Goal: Task Accomplishment & Management: Manage account settings

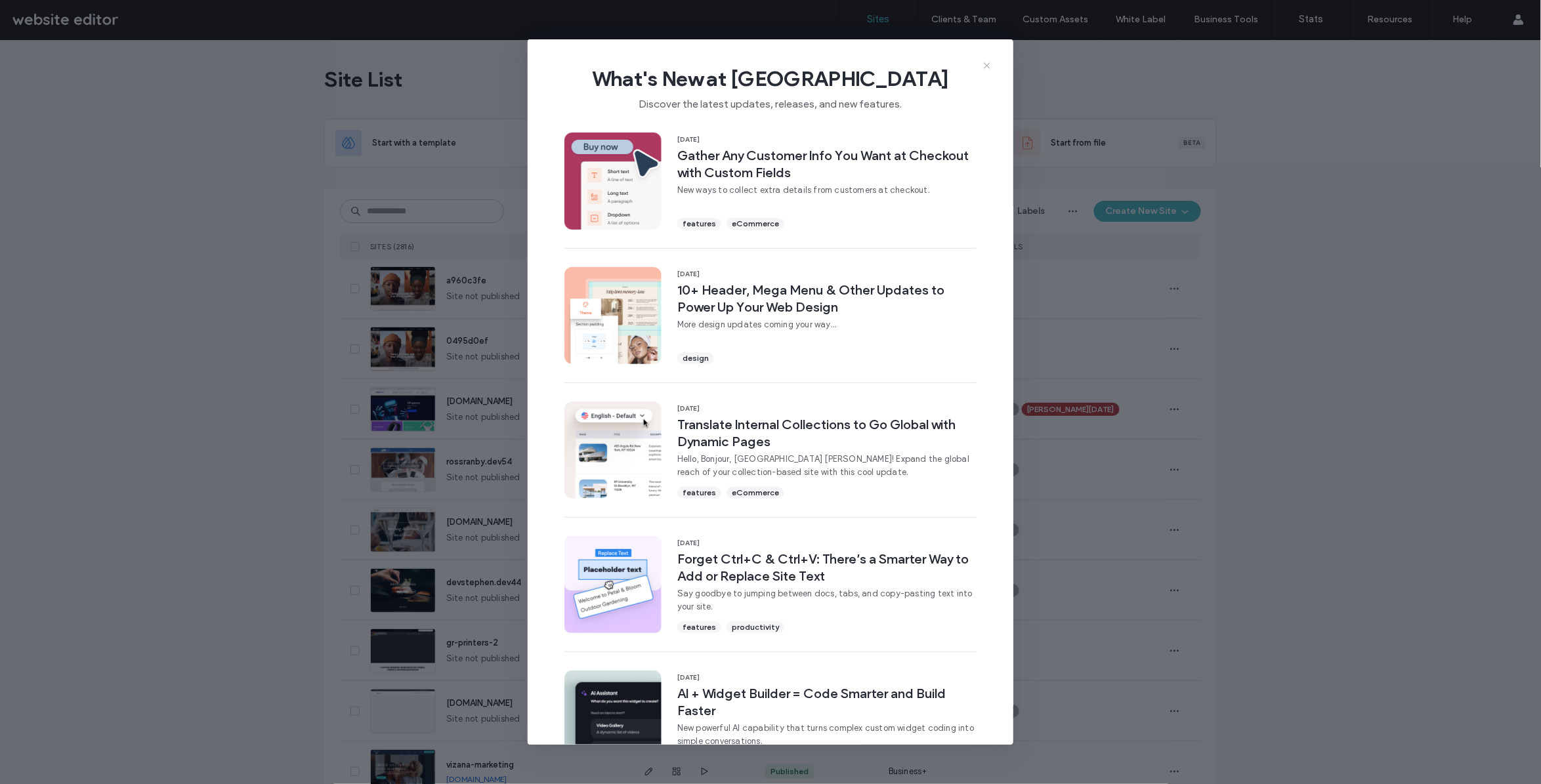
click at [986, 68] on icon at bounding box center [986, 65] width 10 height 10
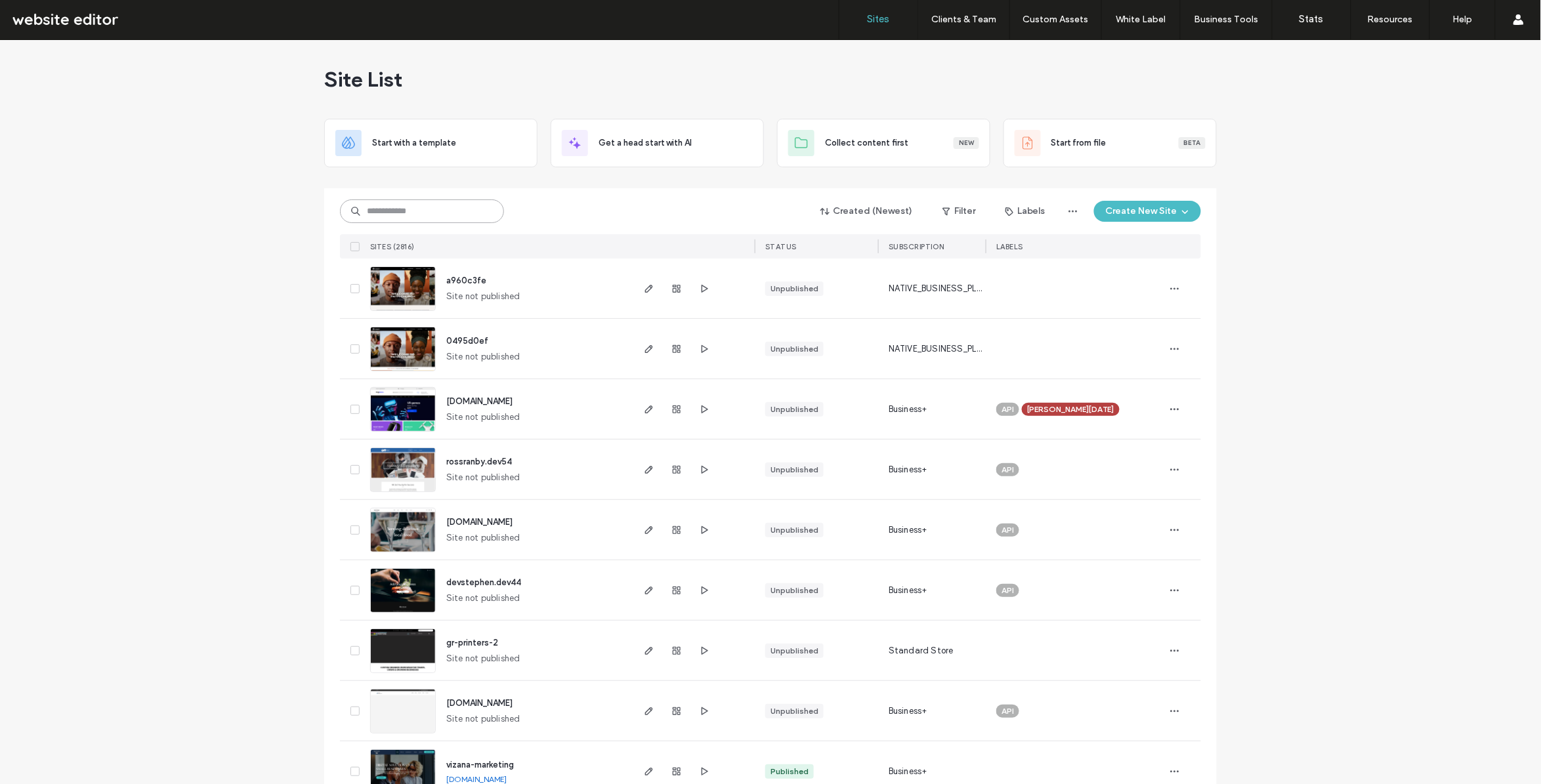
click at [415, 212] on input at bounding box center [422, 211] width 164 height 24
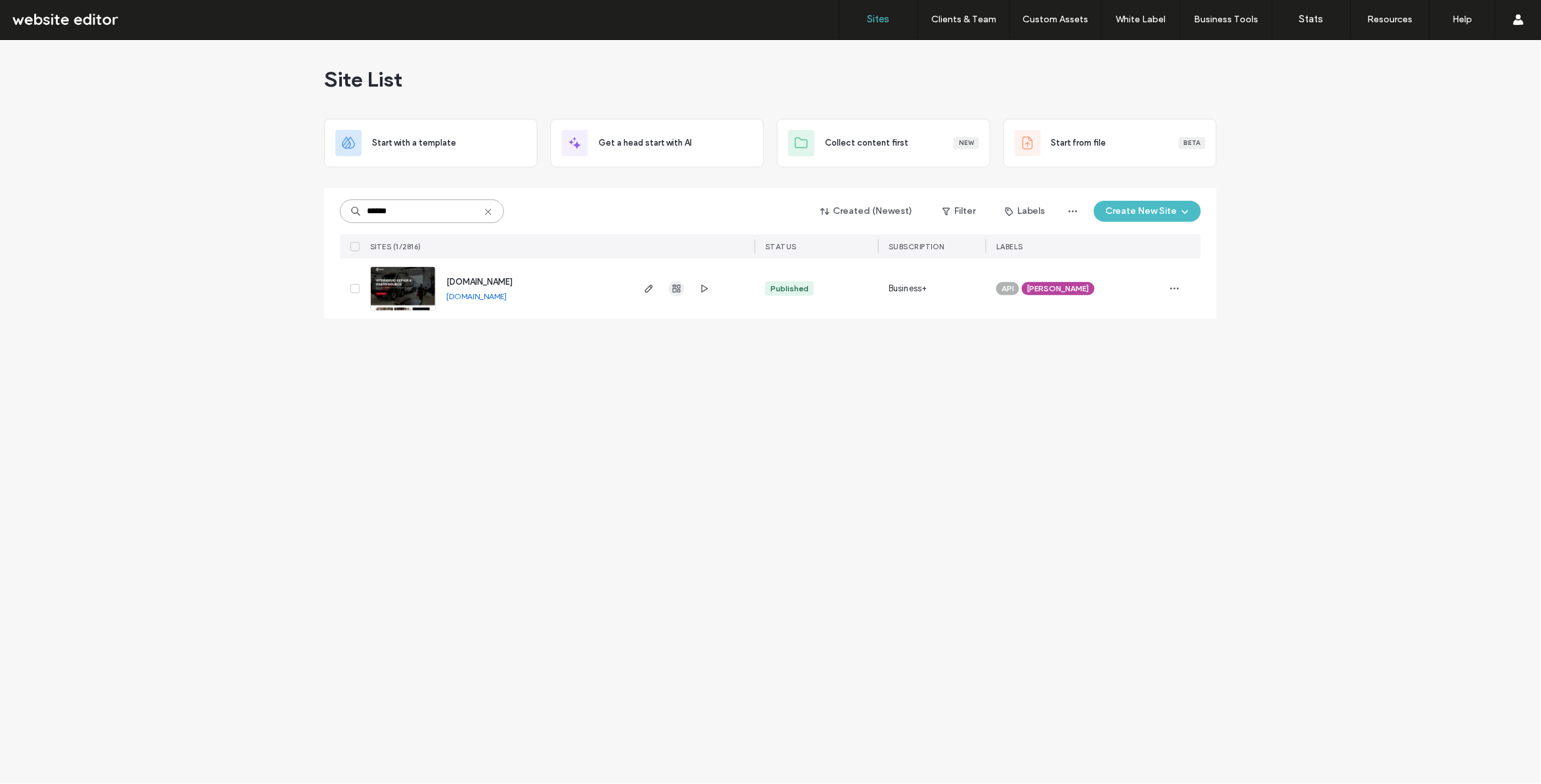
type input "******"
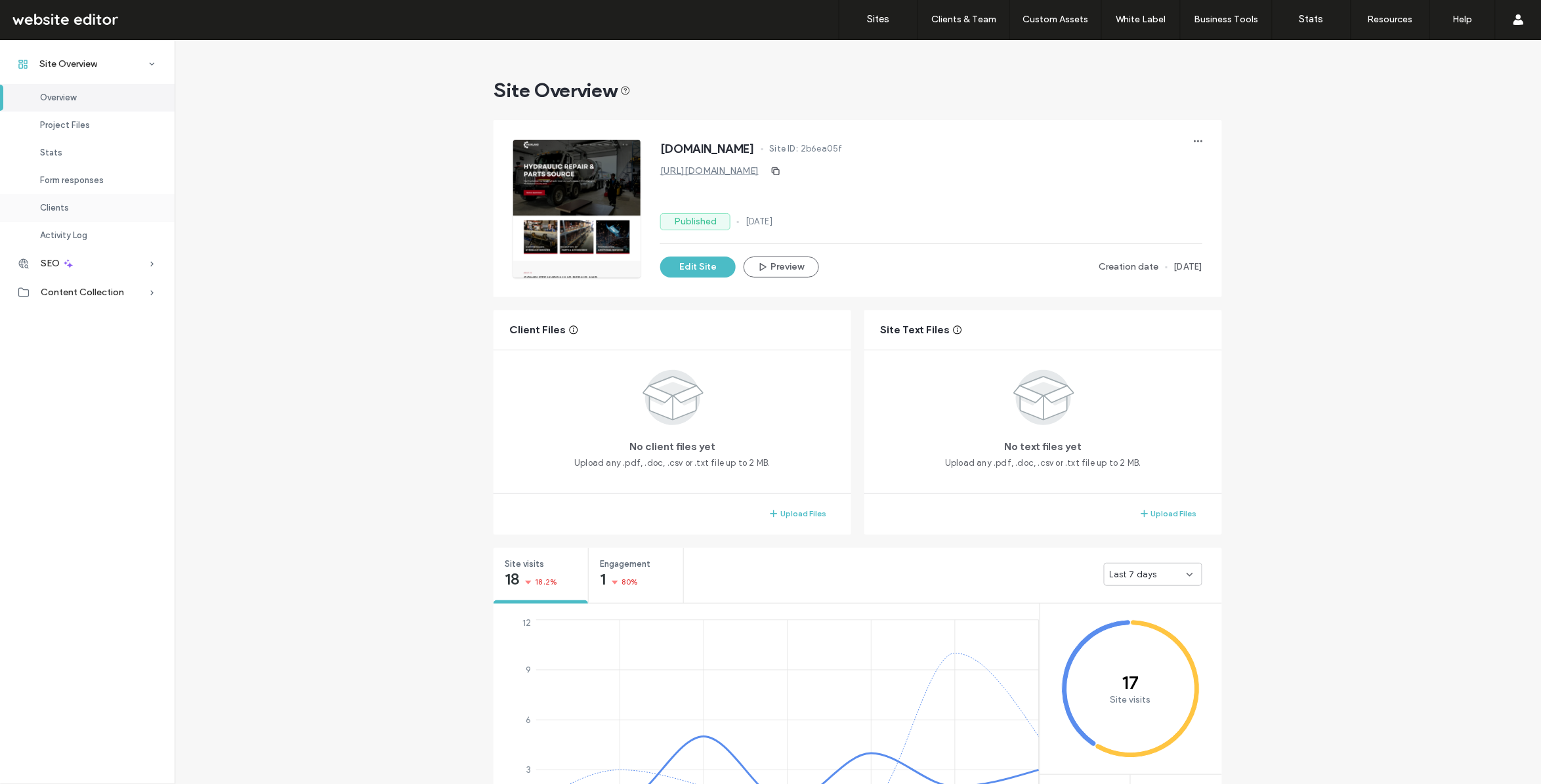
click at [66, 204] on span "Clients" at bounding box center [55, 208] width 29 height 10
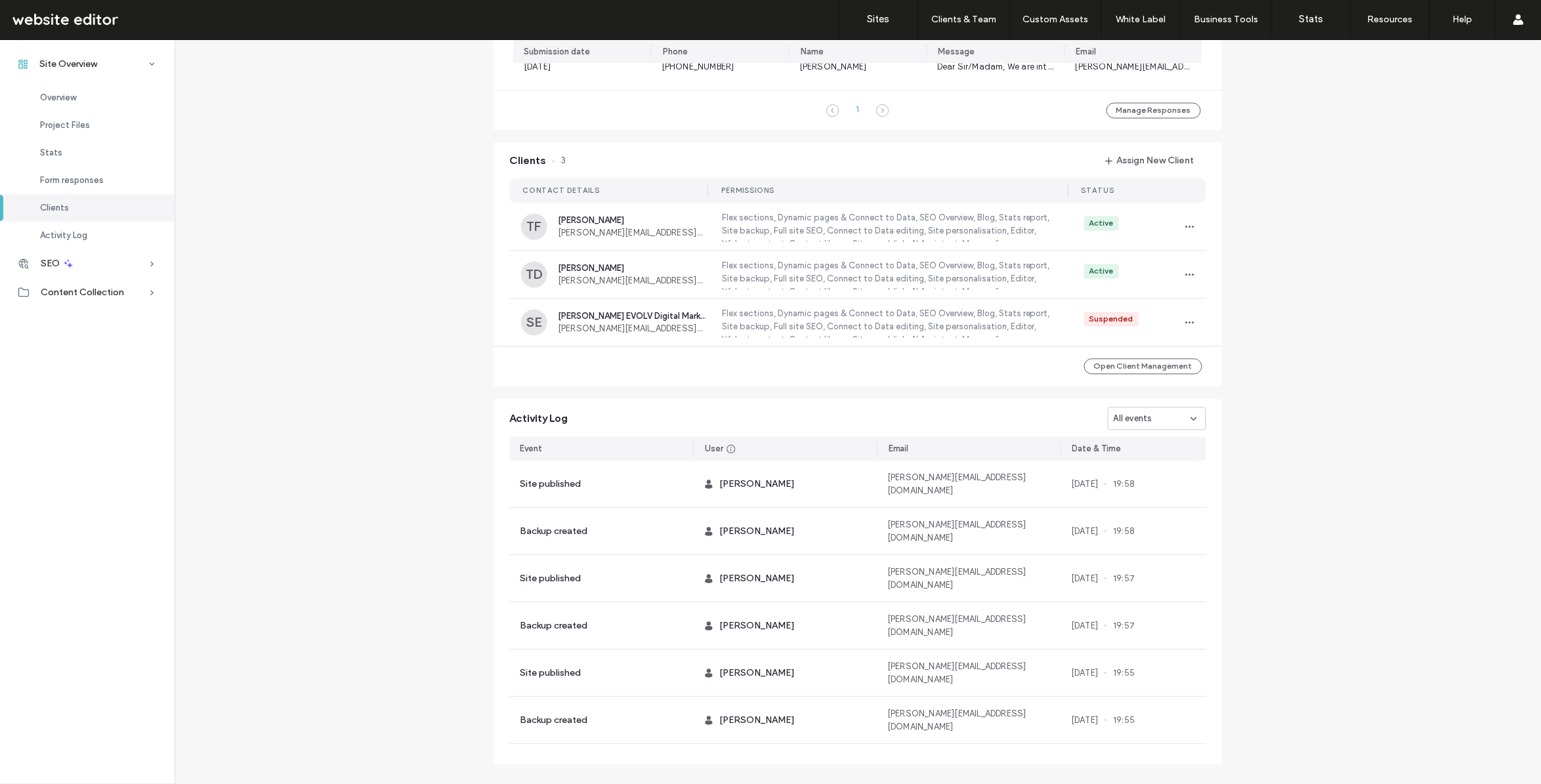
scroll to position [990, 0]
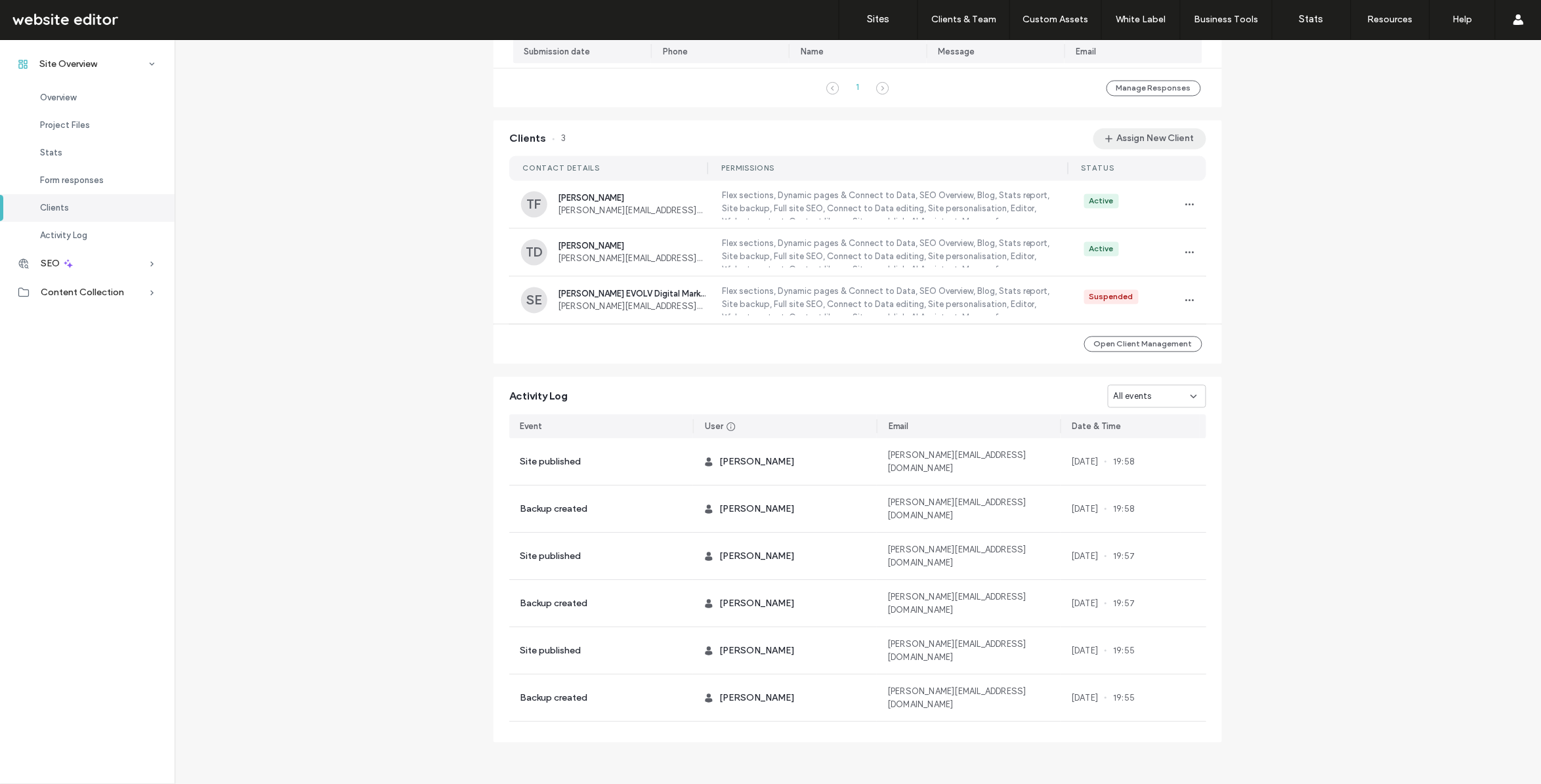
click at [1104, 142] on icon "button" at bounding box center [1109, 139] width 10 height 10
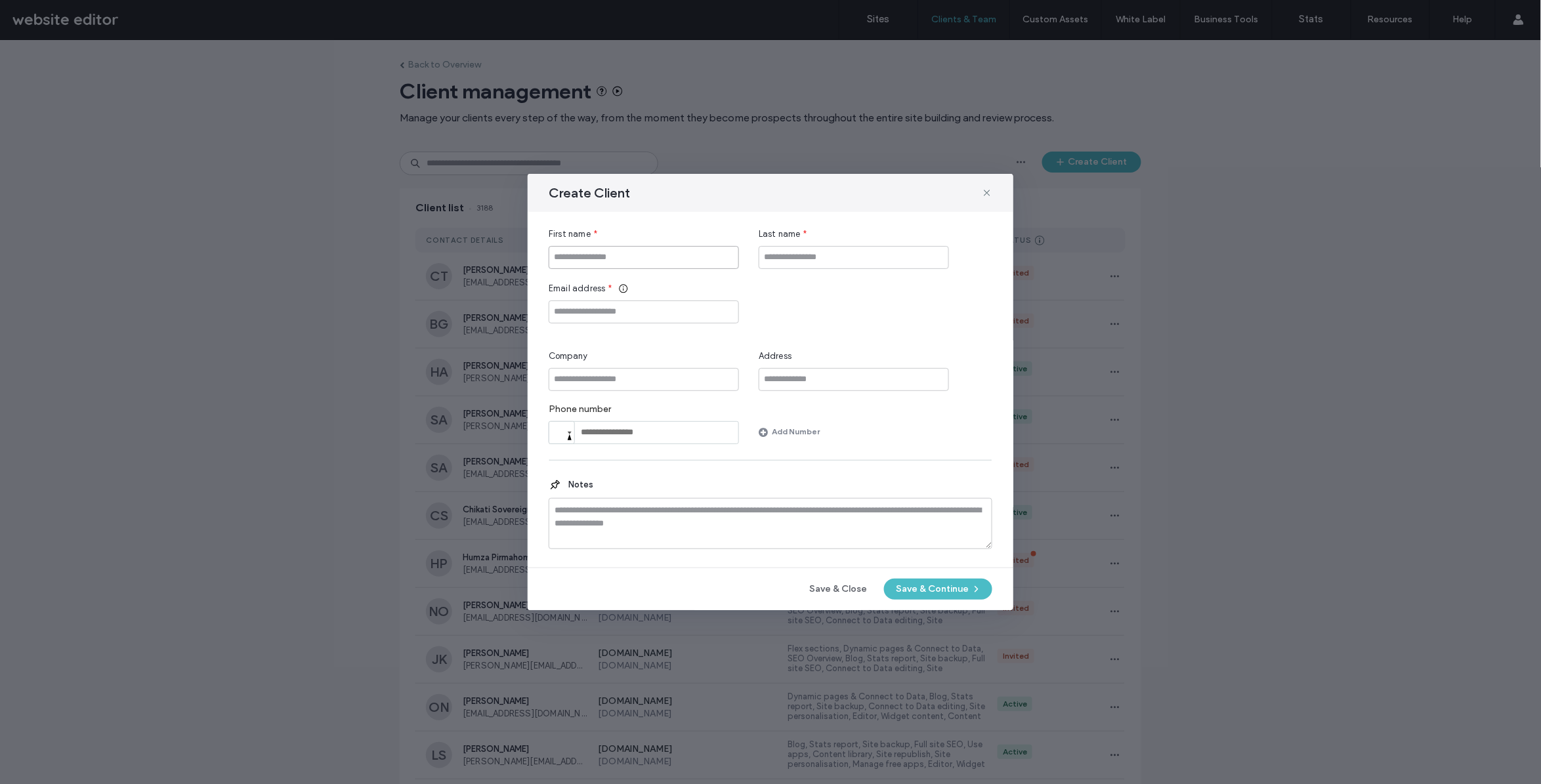
click at [592, 261] on input "First name" at bounding box center [643, 257] width 190 height 23
type input "****"
type input "**********"
click at [927, 593] on button "Save & Continue" at bounding box center [938, 589] width 108 height 21
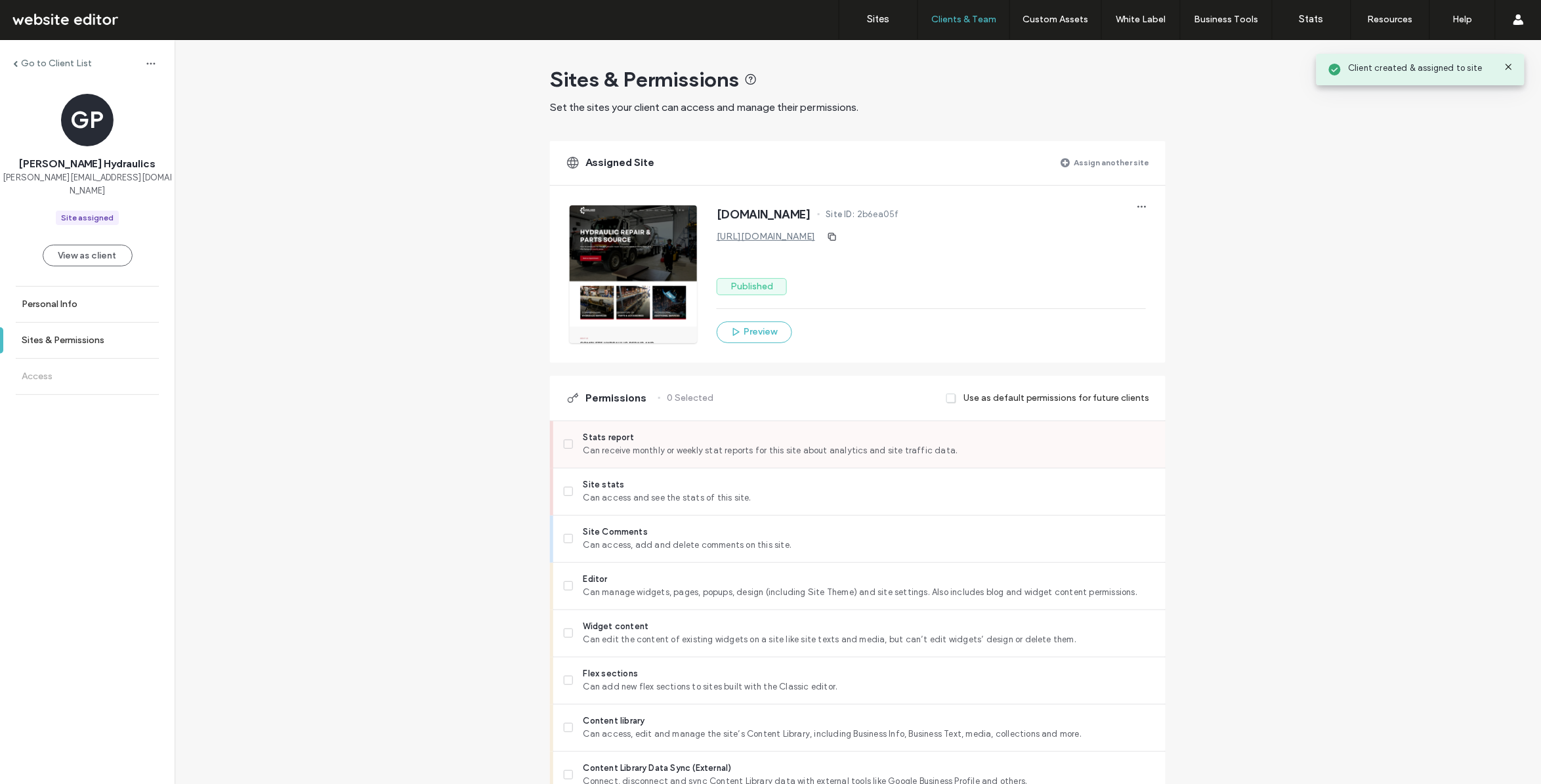
click at [583, 447] on span "Can receive monthly or weekly stat reports for this site about analytics and si…" at bounding box center [869, 450] width 571 height 13
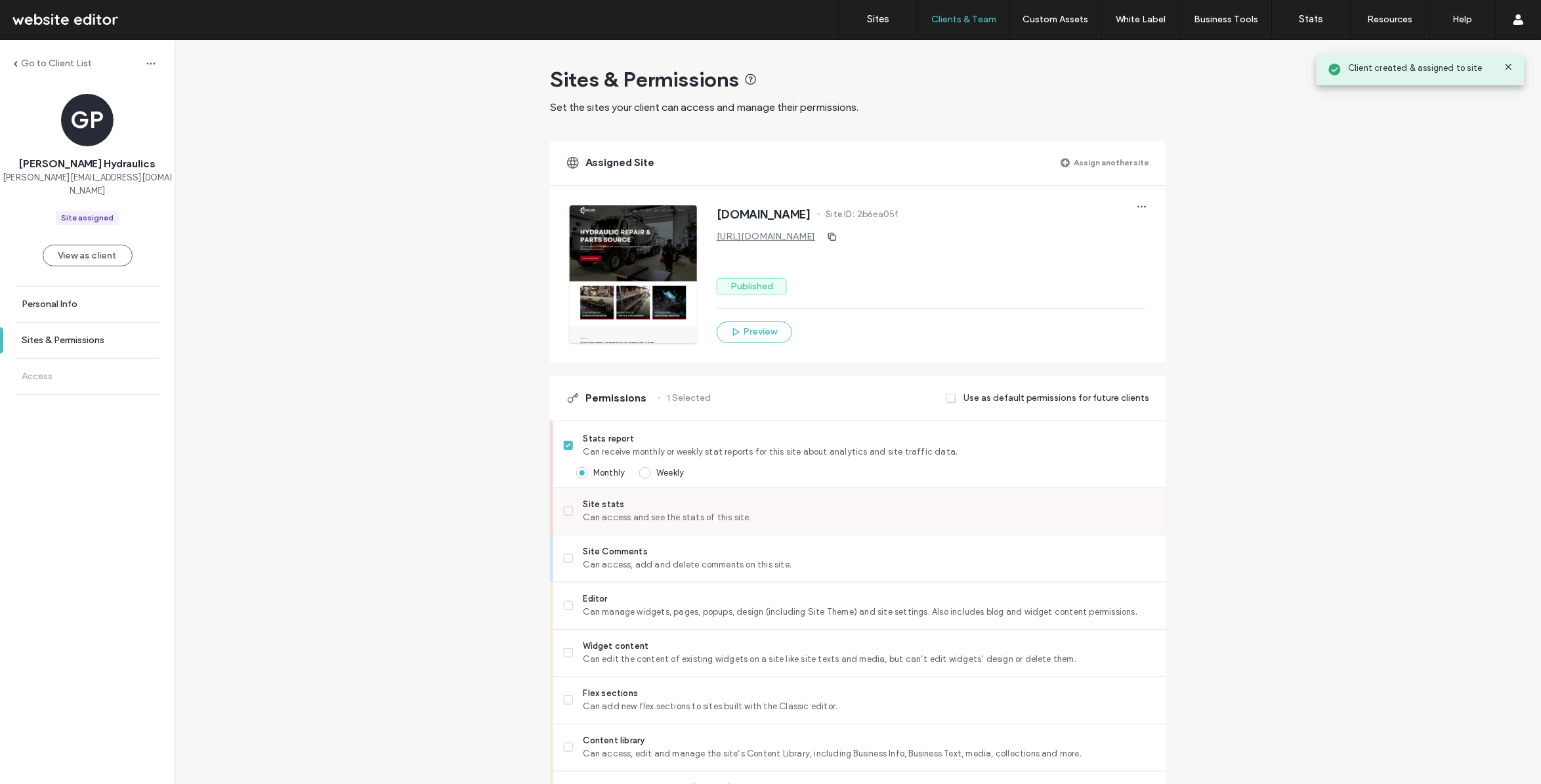
click at [608, 510] on span "Site stats" at bounding box center [869, 504] width 571 height 13
click at [610, 599] on span "Editor" at bounding box center [869, 599] width 571 height 13
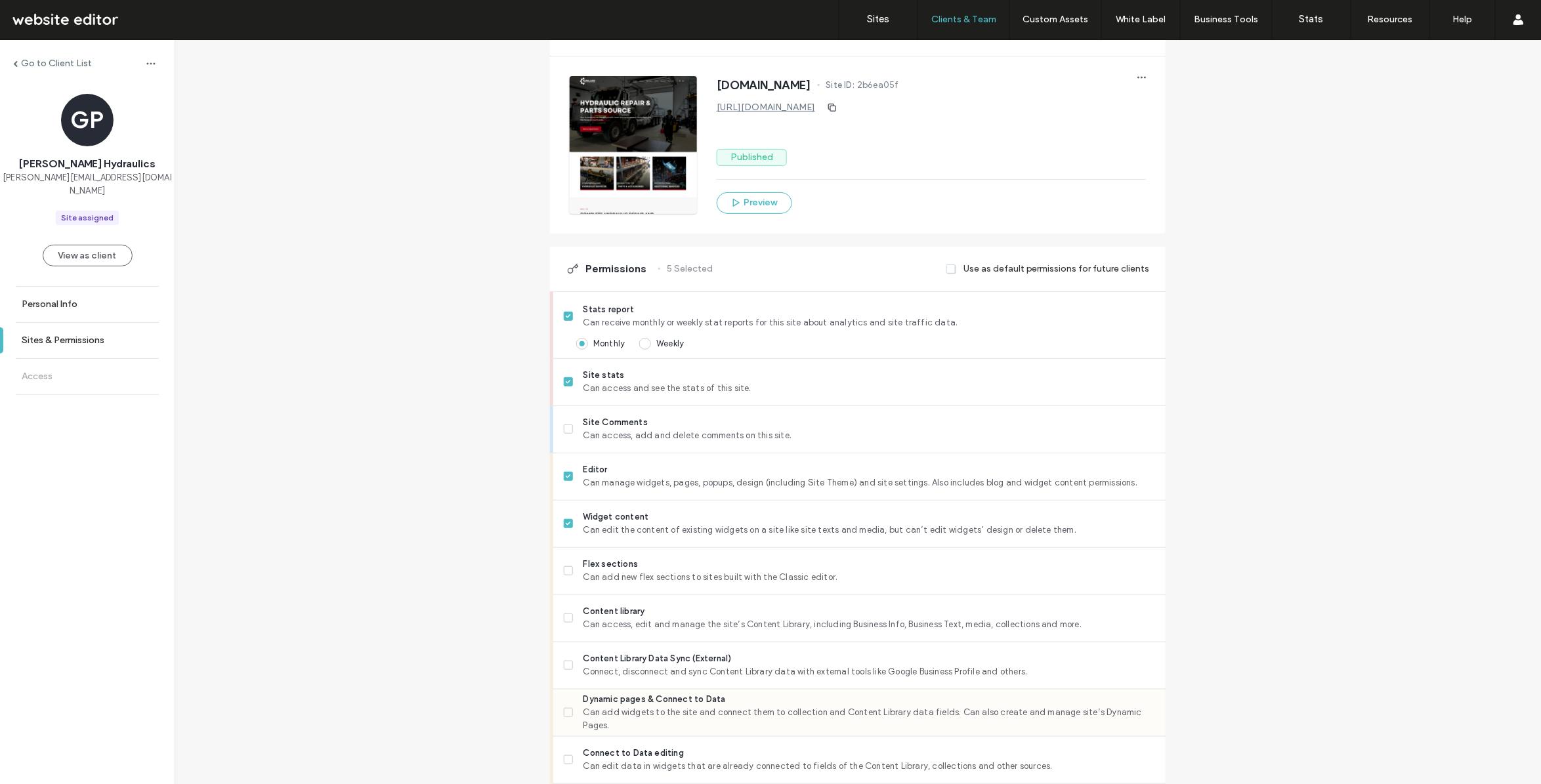
scroll to position [246, 0]
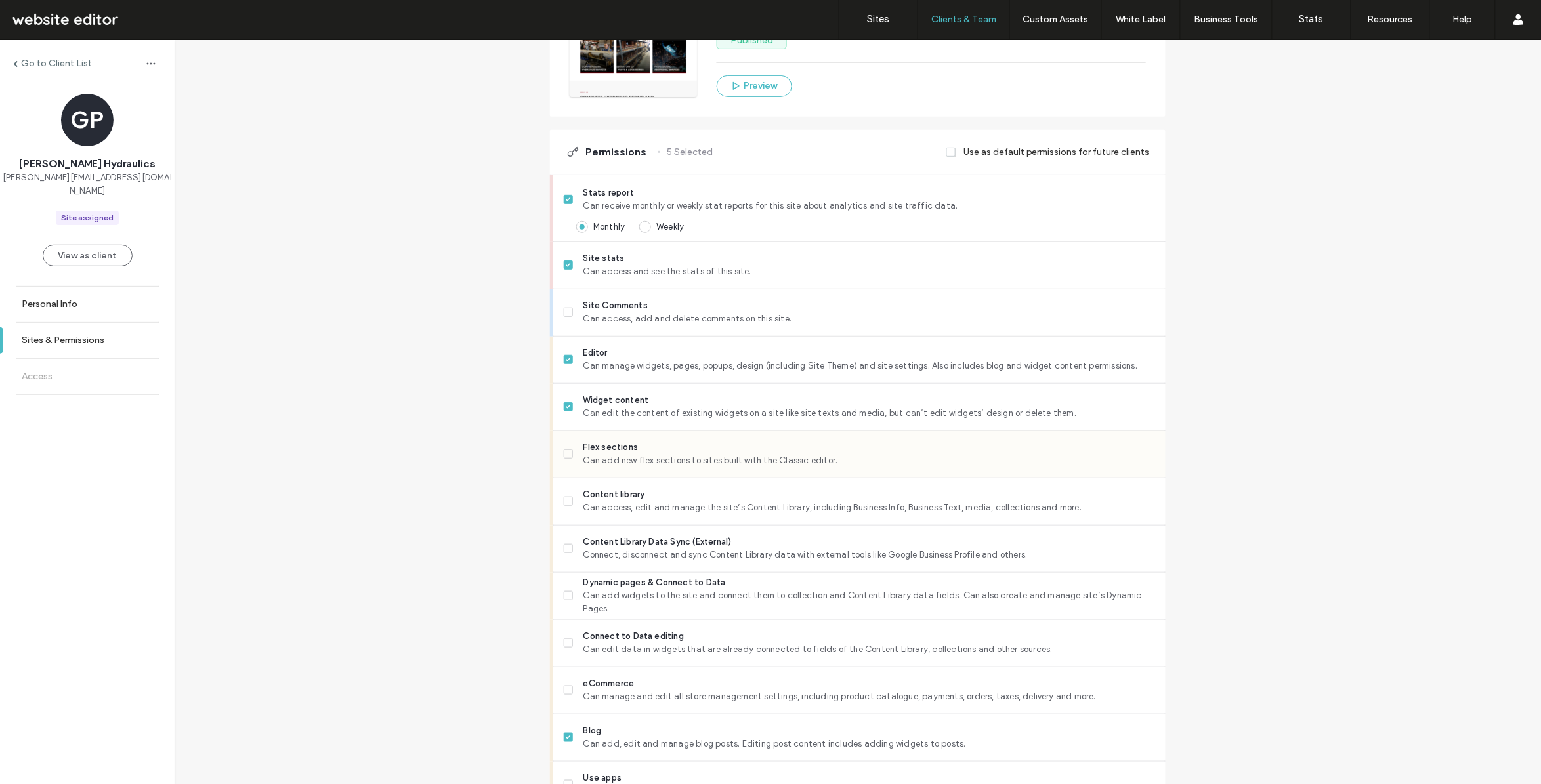
click at [604, 452] on span "Flex sections" at bounding box center [869, 447] width 571 height 13
click at [616, 519] on div "Content library Can access, edit and manage the site’s Content Library, includi…" at bounding box center [864, 501] width 602 height 46
click at [615, 506] on span "Can access, edit and manage the site’s Content Library, including Business Info…" at bounding box center [869, 508] width 571 height 13
click at [622, 589] on span "Dynamic pages & Connect to Data" at bounding box center [869, 582] width 571 height 13
click at [382, 384] on div "Go to Client List GP Gail Parkland Hydraulics gail@parklandhydraulics.com Site …" at bounding box center [857, 585] width 1366 height 1583
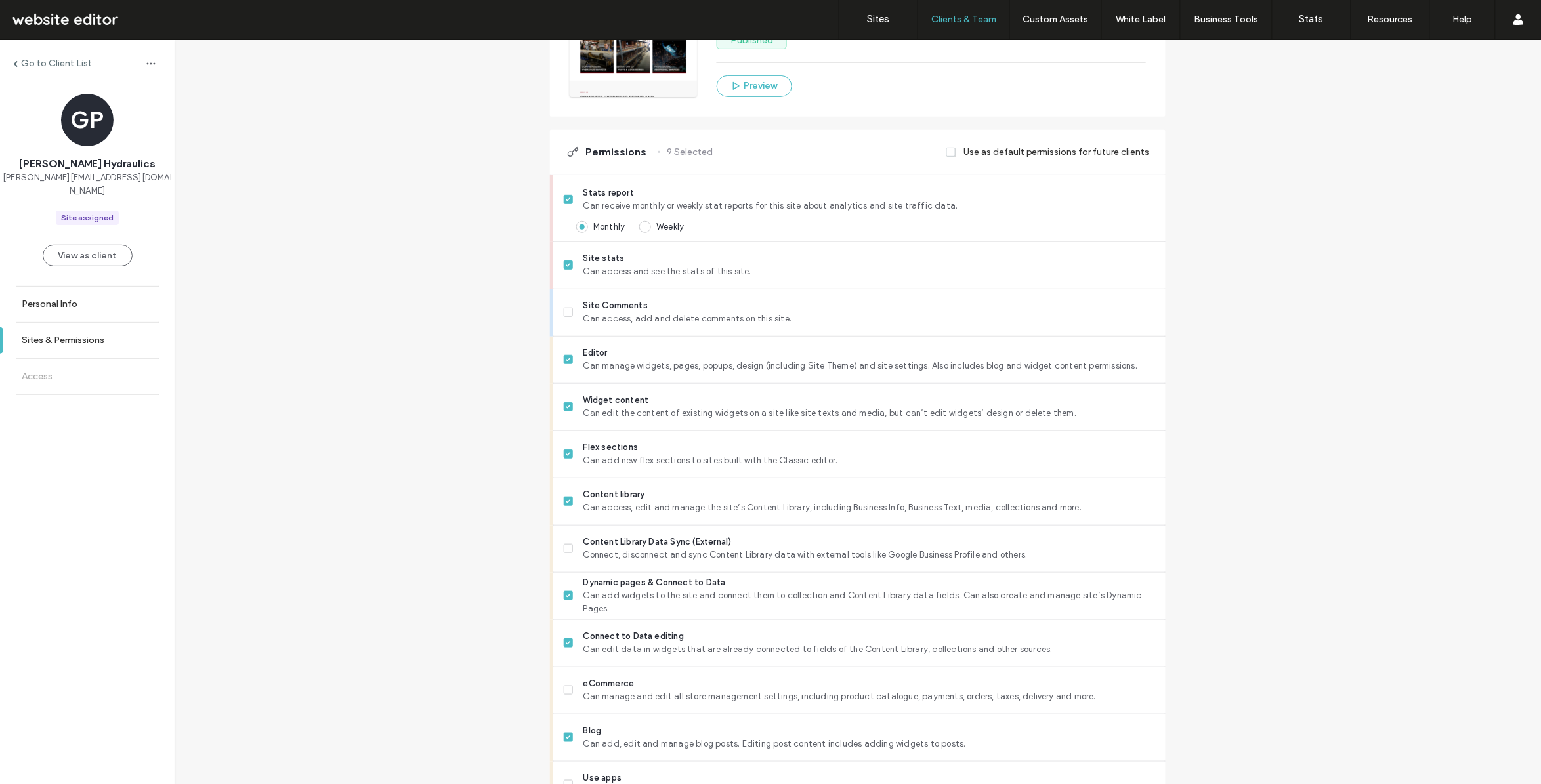
scroll to position [574, 0]
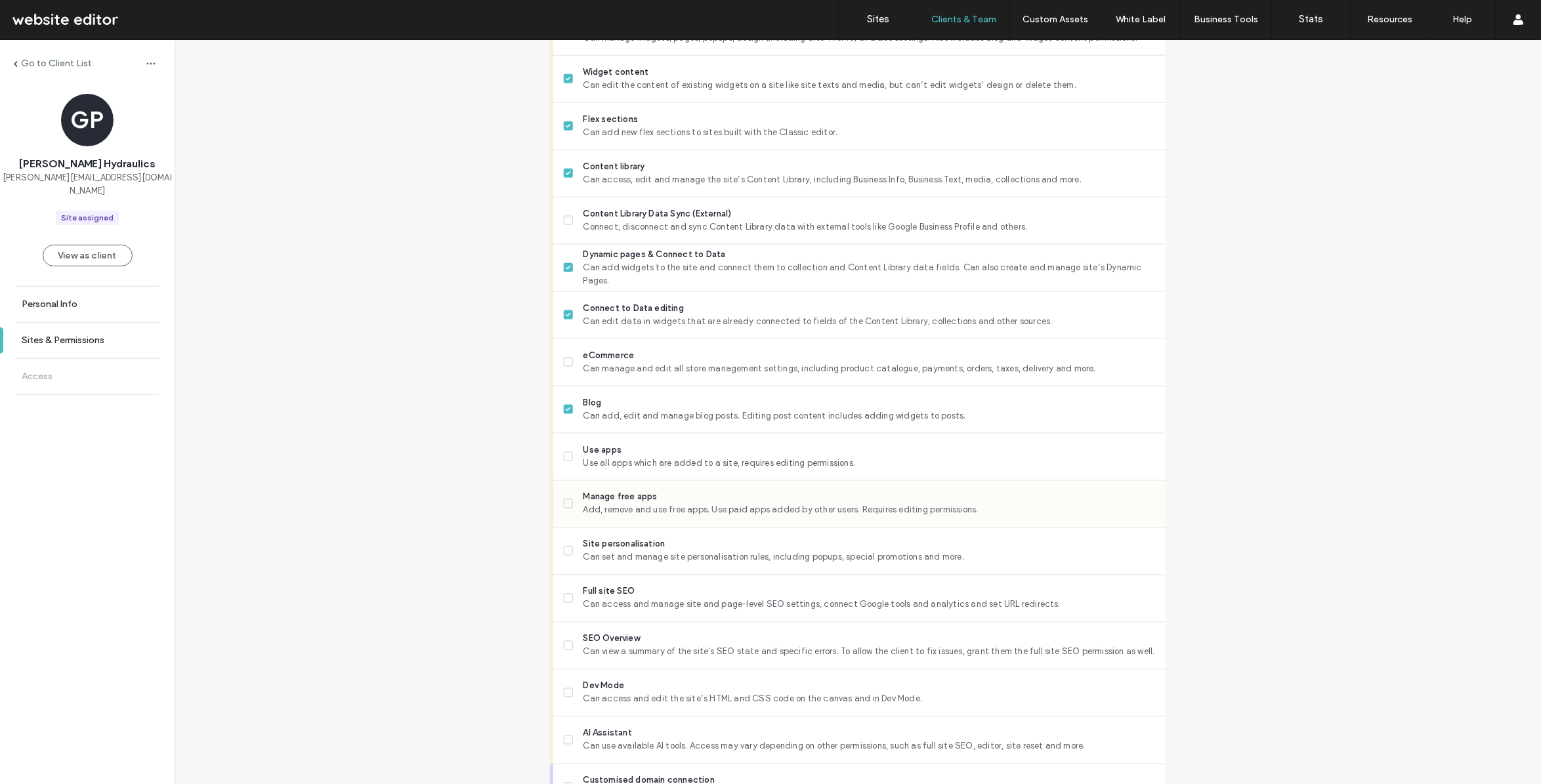
click at [612, 499] on span "Manage free apps" at bounding box center [869, 497] width 571 height 13
click at [600, 546] on span "Site personalisation" at bounding box center [869, 544] width 571 height 13
click at [609, 600] on span "Can access and manage site and page-level SEO settings, connect Google tools an…" at bounding box center [869, 605] width 571 height 13
click at [618, 657] on span "Can view a summary of the site's SEO state and specific errors. To allow the cl…" at bounding box center [869, 652] width 571 height 13
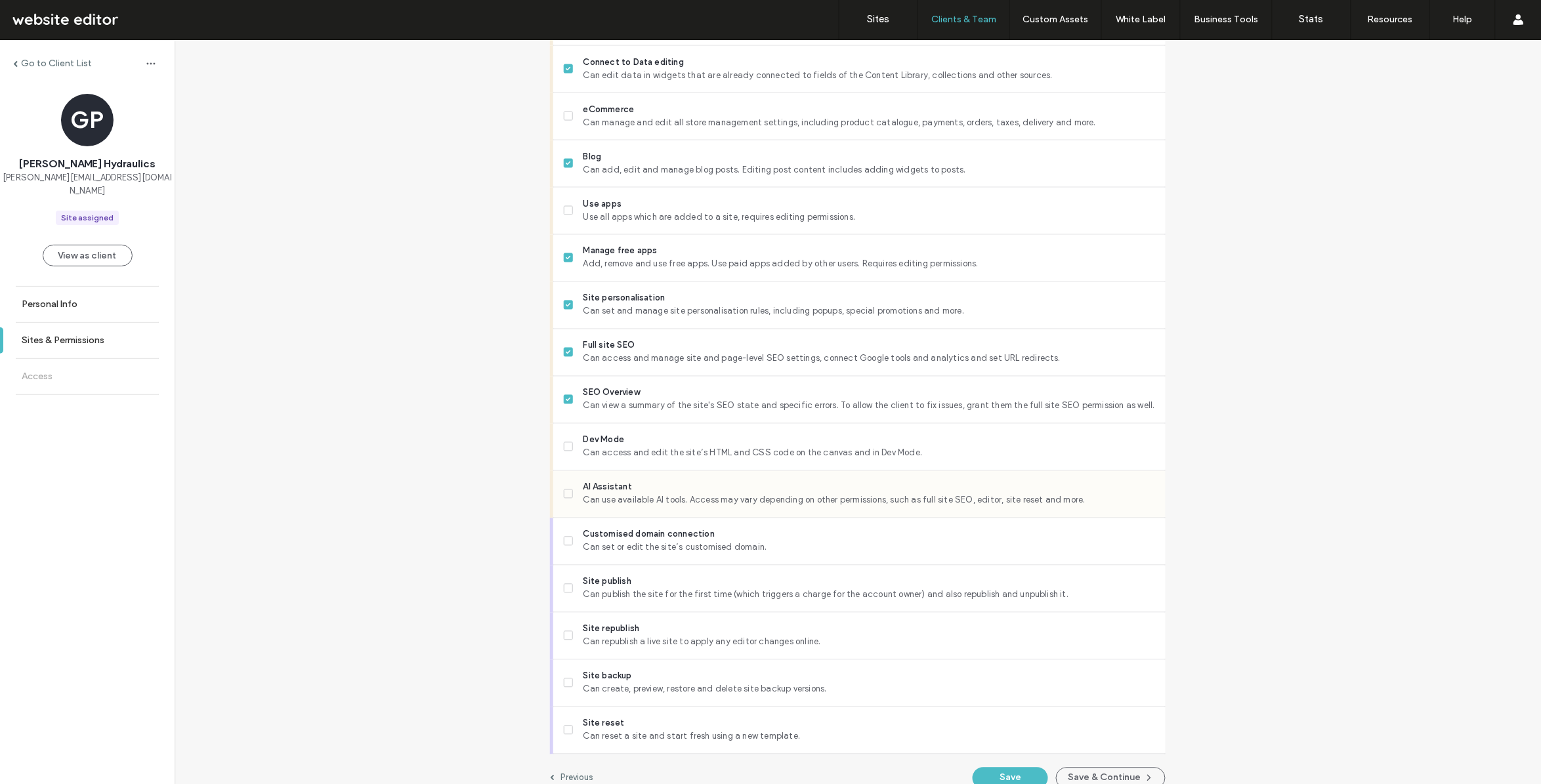
click at [616, 499] on span "Can use available AI tools. Access may vary depending on other permissions, suc…" at bounding box center [869, 500] width 571 height 13
click at [614, 634] on span "Site republish" at bounding box center [869, 629] width 571 height 13
click at [607, 670] on span "Site backup" at bounding box center [869, 676] width 571 height 13
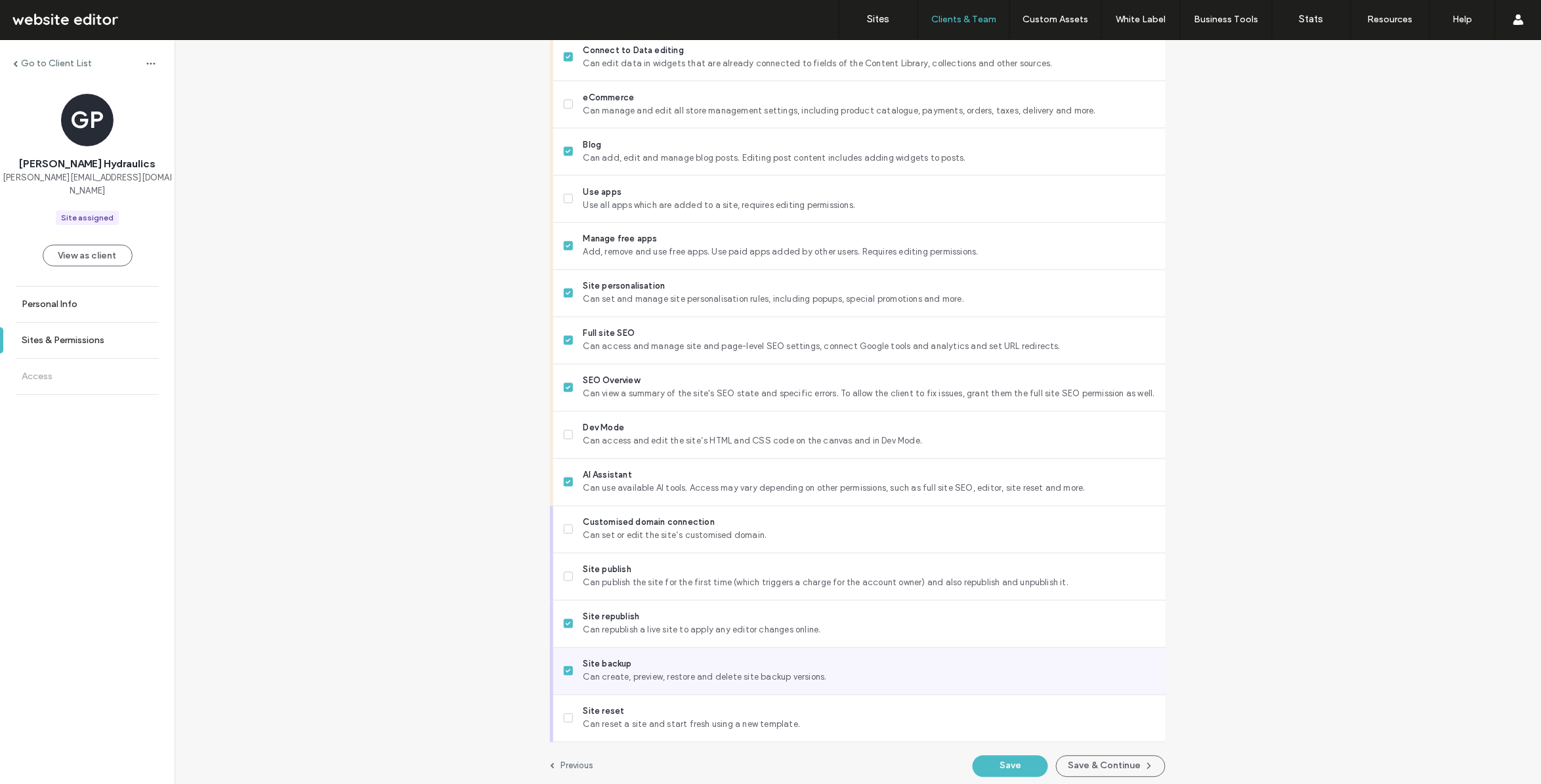
scroll to position [839, 0]
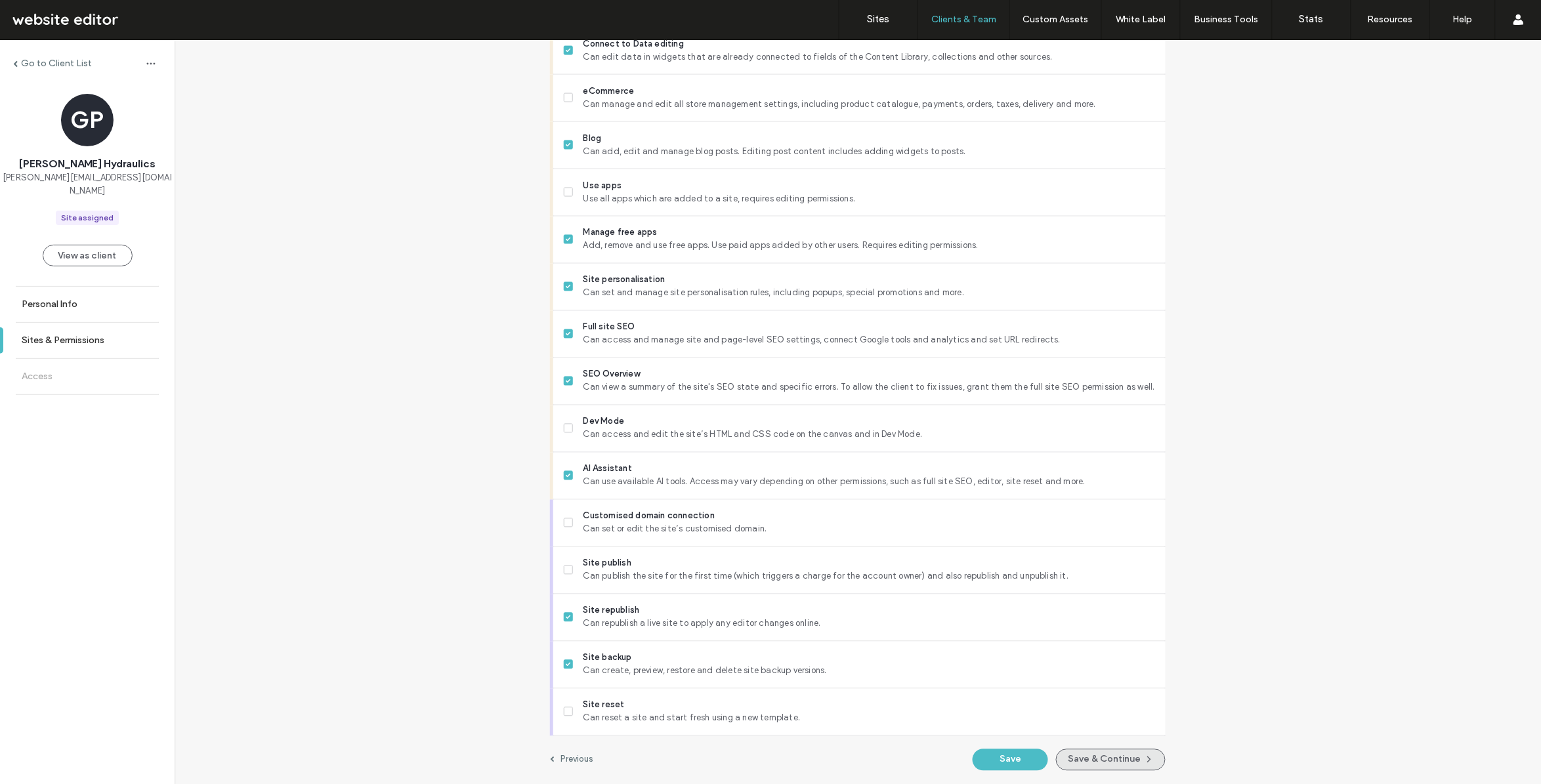
click at [1080, 758] on button "Save & Continue" at bounding box center [1111, 760] width 109 height 21
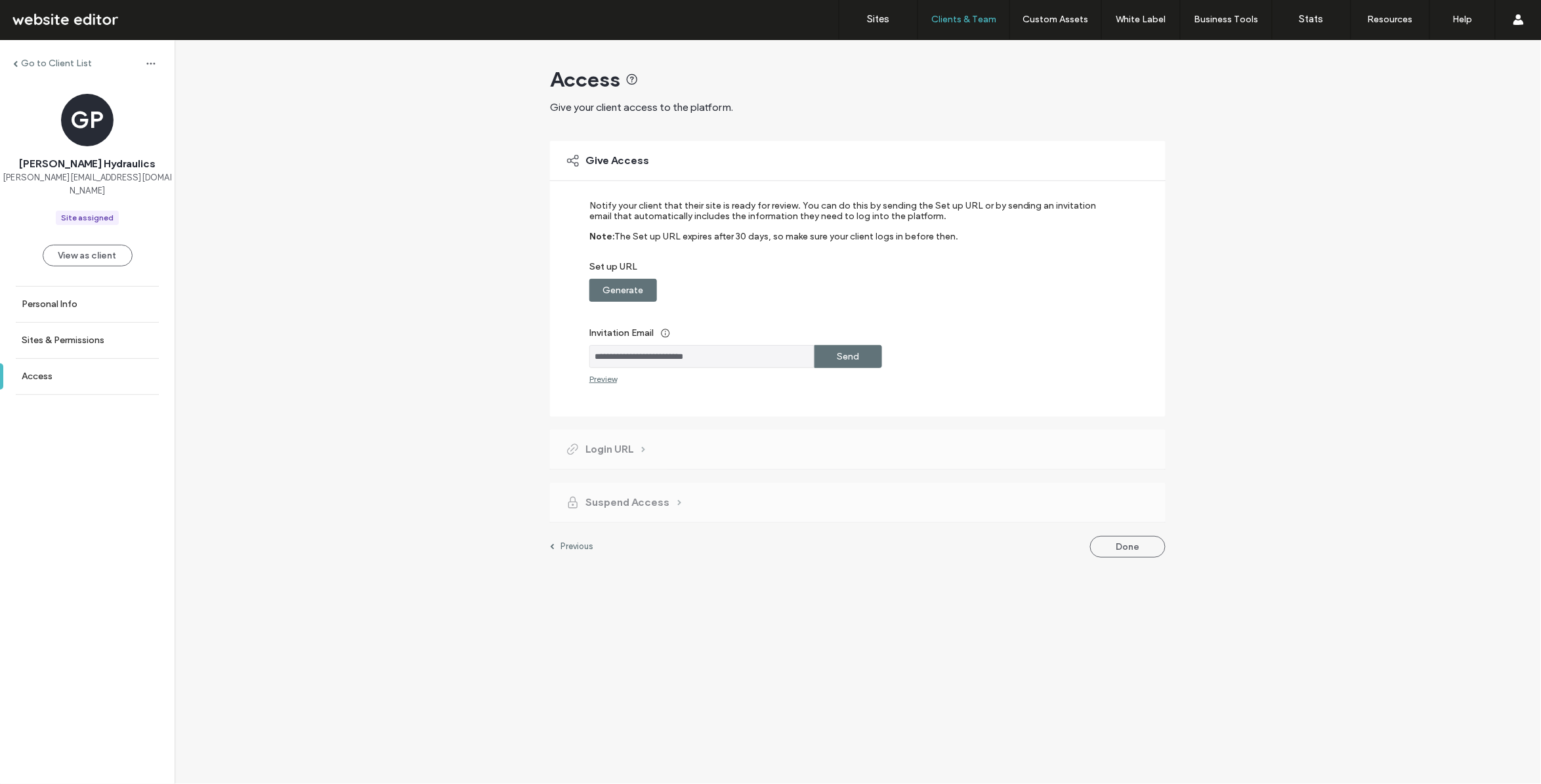
click at [852, 361] on label "Send" at bounding box center [848, 357] width 22 height 24
click at [631, 281] on label "Generate" at bounding box center [623, 291] width 41 height 24
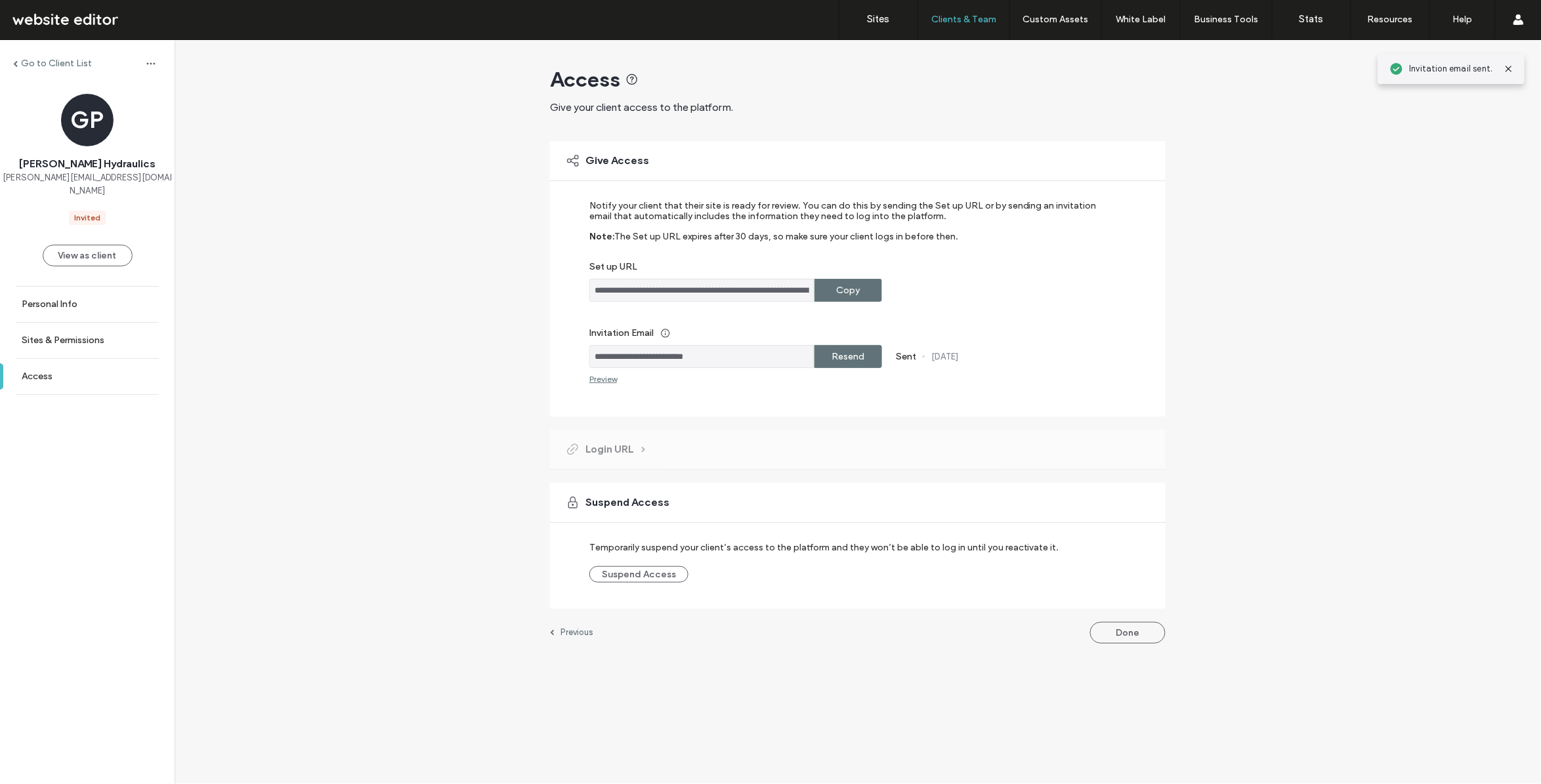
click at [860, 287] on div "Copy" at bounding box center [848, 290] width 68 height 23
click at [657, 293] on input "**********" at bounding box center [702, 290] width 225 height 23
